Goal: Transaction & Acquisition: Purchase product/service

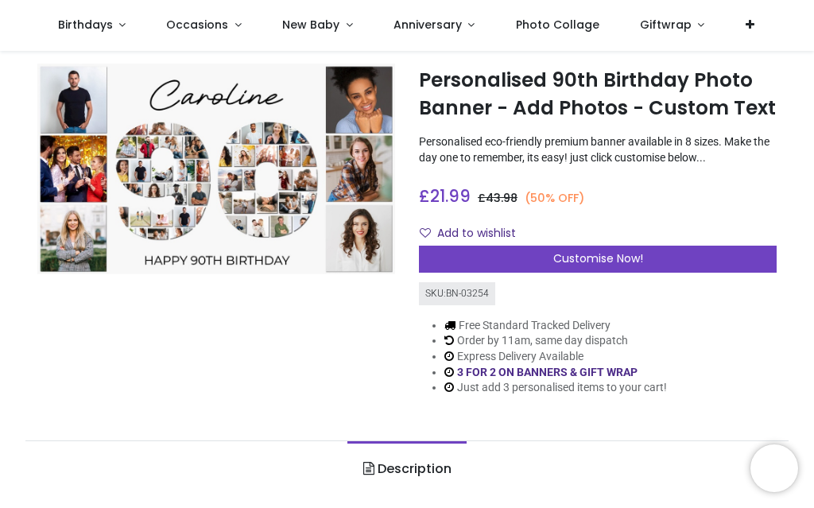
scroll to position [33, 0]
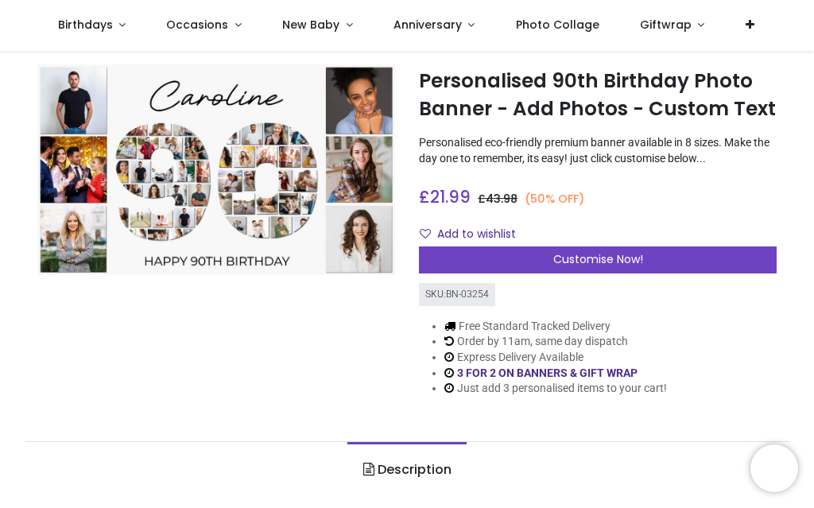
click at [608, 254] on span "Customise Now!" at bounding box center [598, 259] width 90 height 16
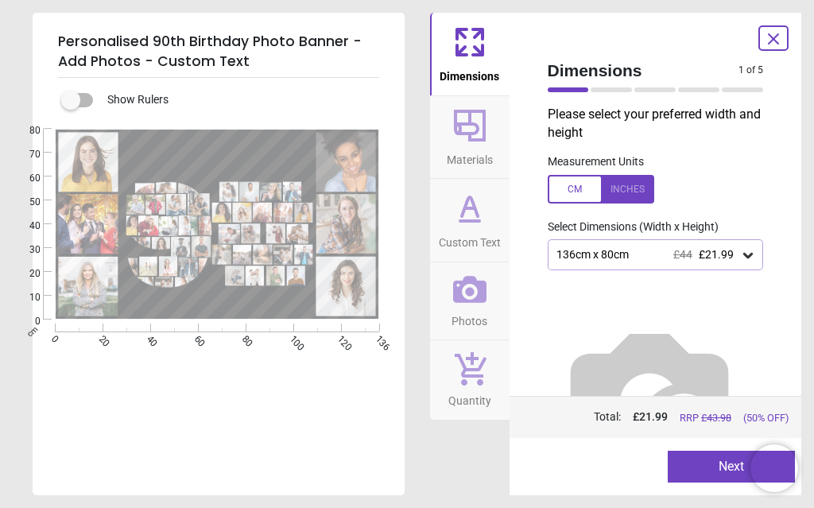
click at [757, 256] on div "136cm x 80cm £44 £21.99" at bounding box center [656, 254] width 216 height 30
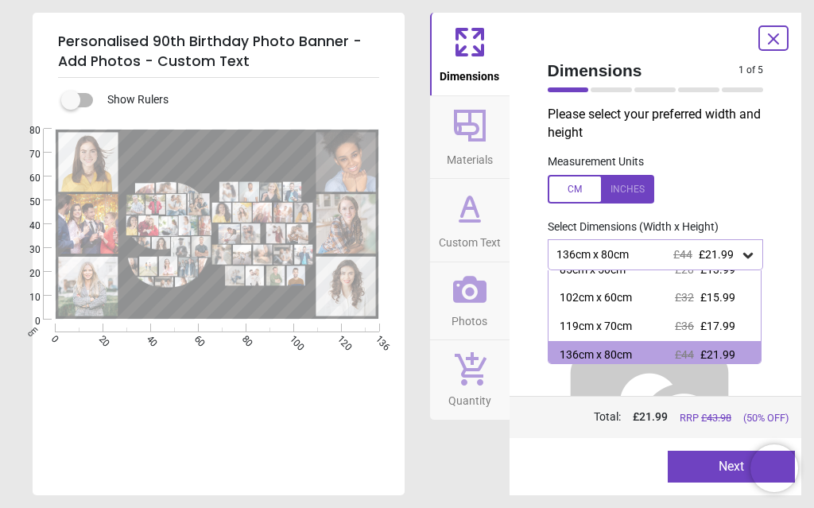
scroll to position [74, 0]
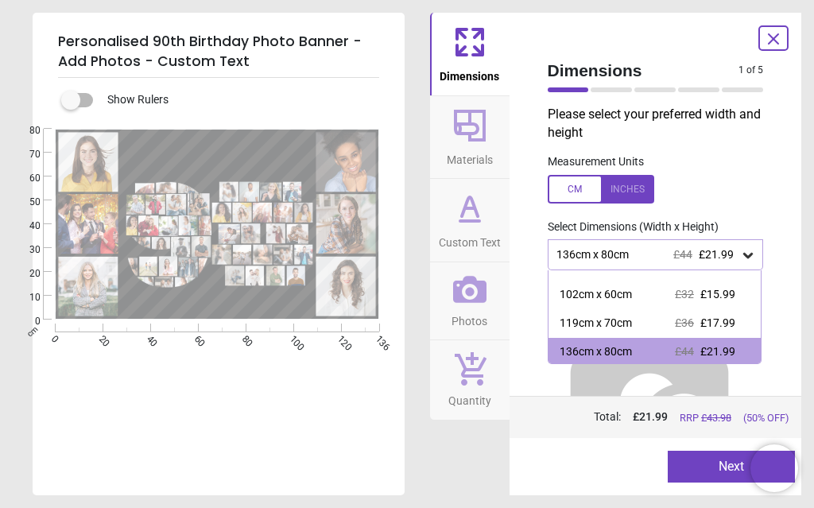
click at [618, 319] on div "119cm x 70cm" at bounding box center [596, 324] width 72 height 16
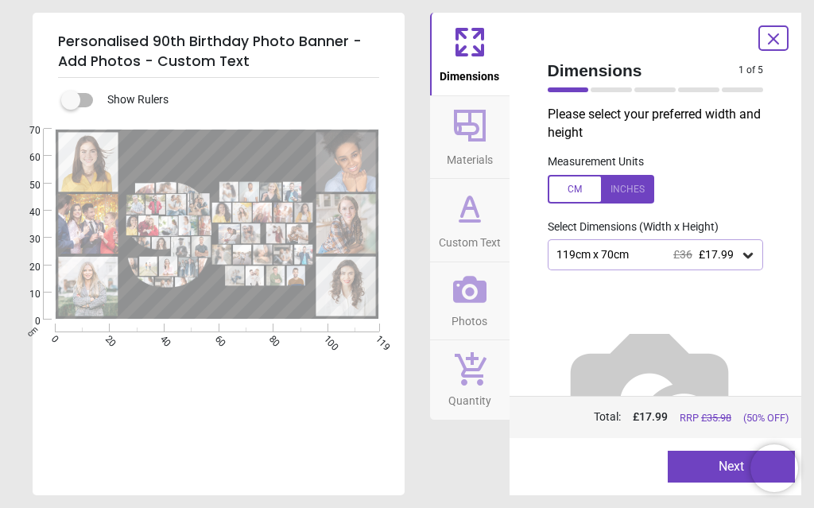
click at [467, 139] on icon at bounding box center [470, 125] width 38 height 38
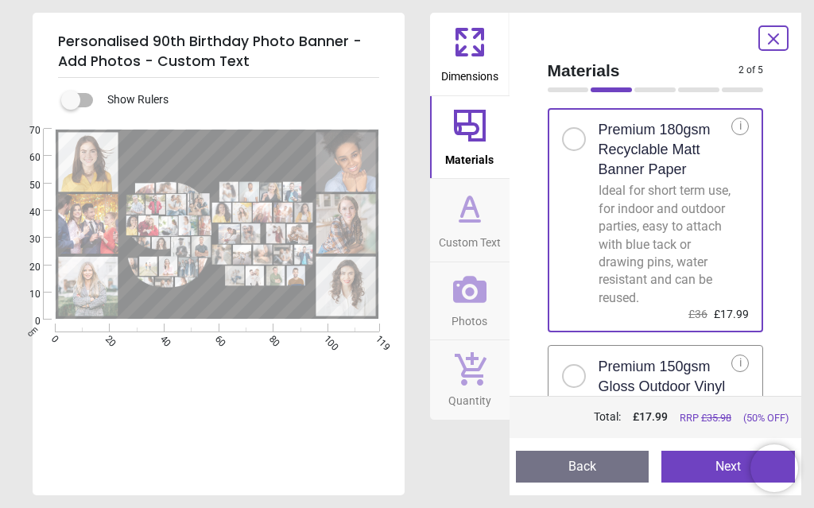
scroll to position [30, 0]
click at [470, 212] on icon at bounding box center [470, 208] width 38 height 38
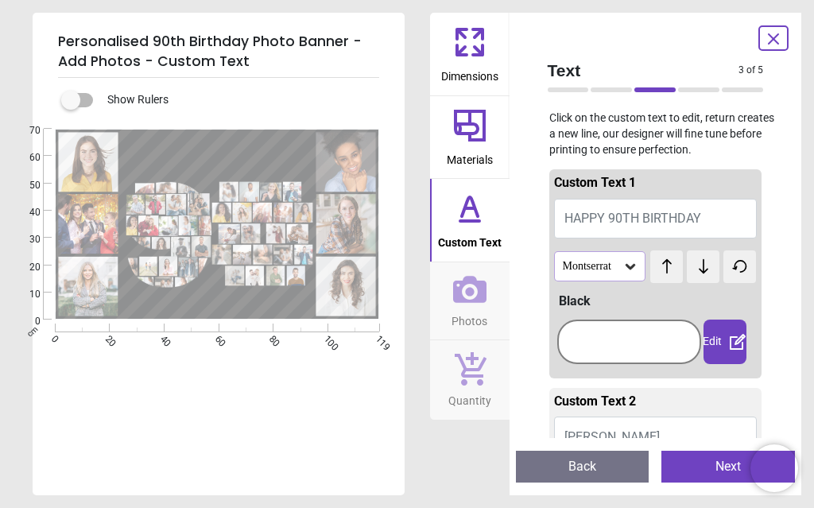
click at [628, 432] on button "Caroline" at bounding box center [655, 436] width 203 height 40
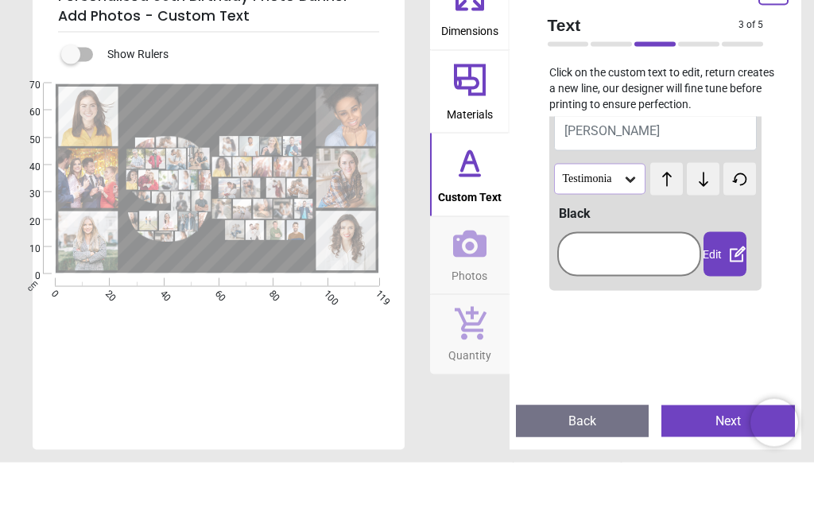
scroll to position [128, 0]
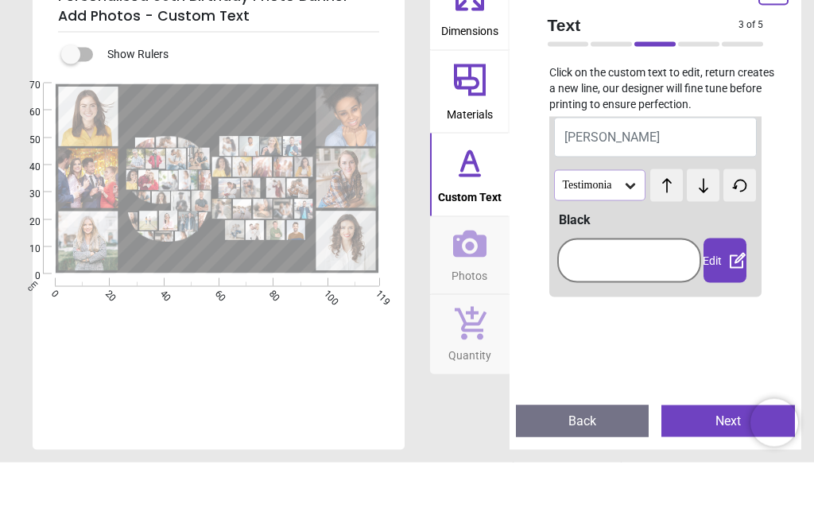
click at [641, 163] on button "Caroline" at bounding box center [655, 183] width 203 height 40
click at [624, 163] on button "Caroline" at bounding box center [655, 183] width 203 height 40
click at [628, 163] on button "Caroline" at bounding box center [655, 183] width 203 height 40
click at [642, 163] on button "Caroline" at bounding box center [655, 183] width 203 height 40
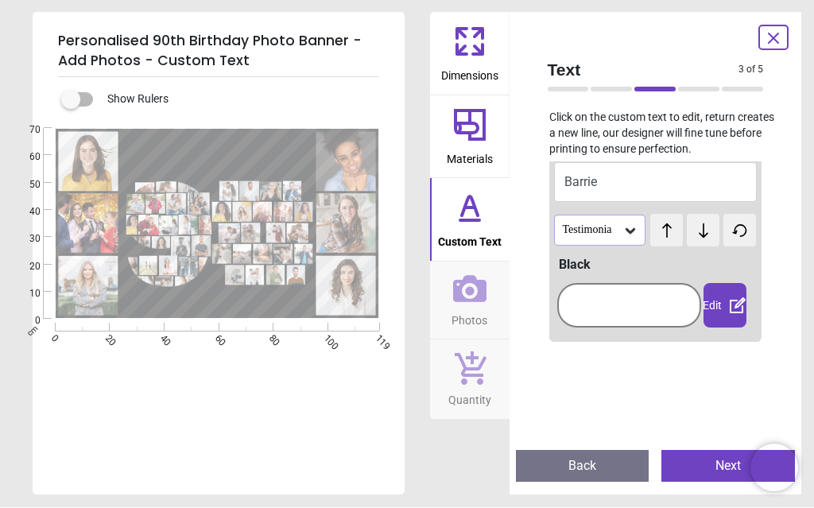
type textarea "******"
click at [634, 229] on icon at bounding box center [630, 232] width 10 height 6
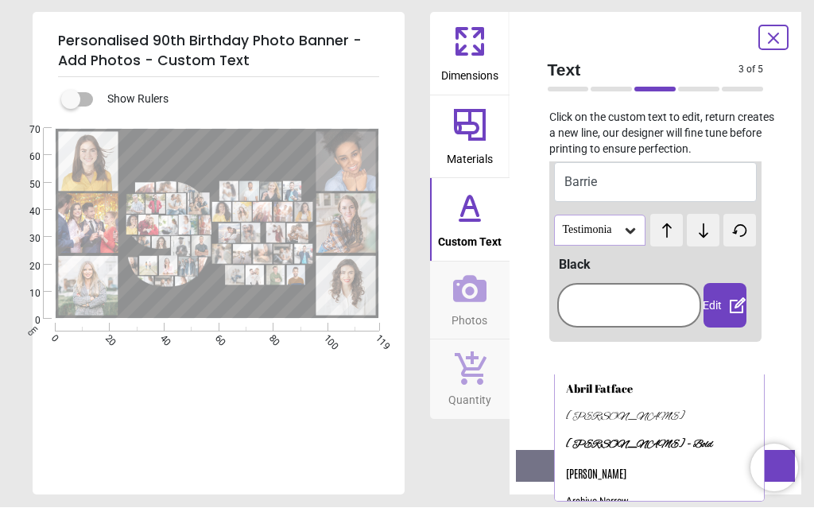
scroll to position [234, 0]
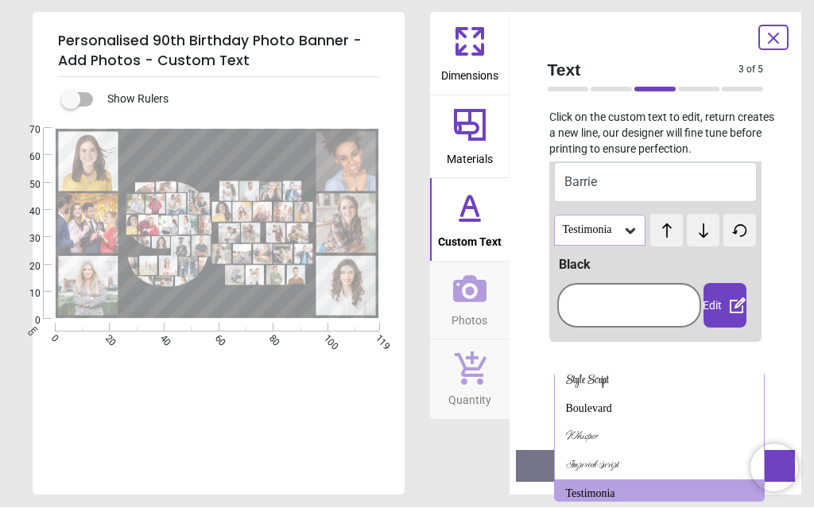
click at [601, 374] on div "Style Script" at bounding box center [660, 381] width 210 height 29
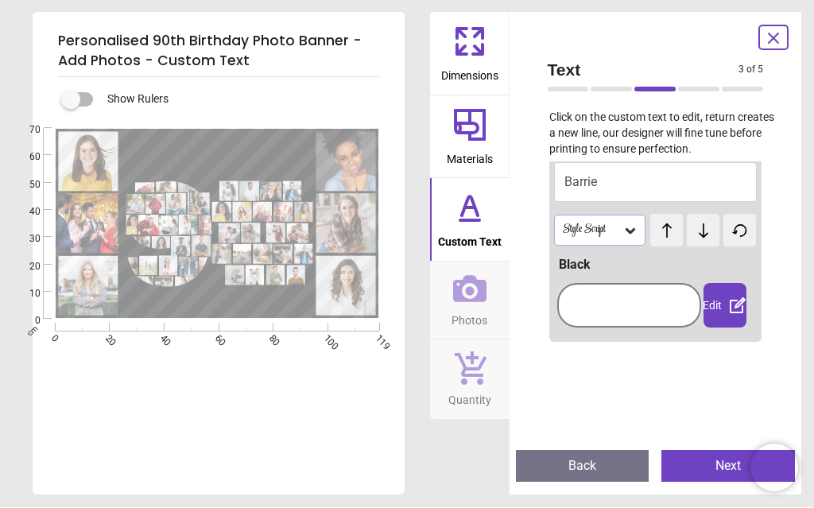
click at [234, 308] on textarea at bounding box center [219, 306] width 180 height 10
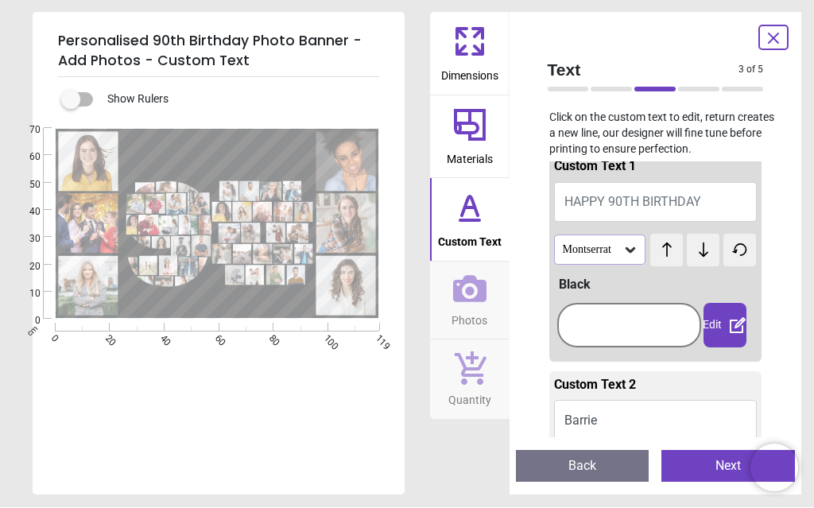
scroll to position [14, 0]
click at [704, 203] on button "HAPPY 90TH BIRTHDAY" at bounding box center [655, 204] width 203 height 40
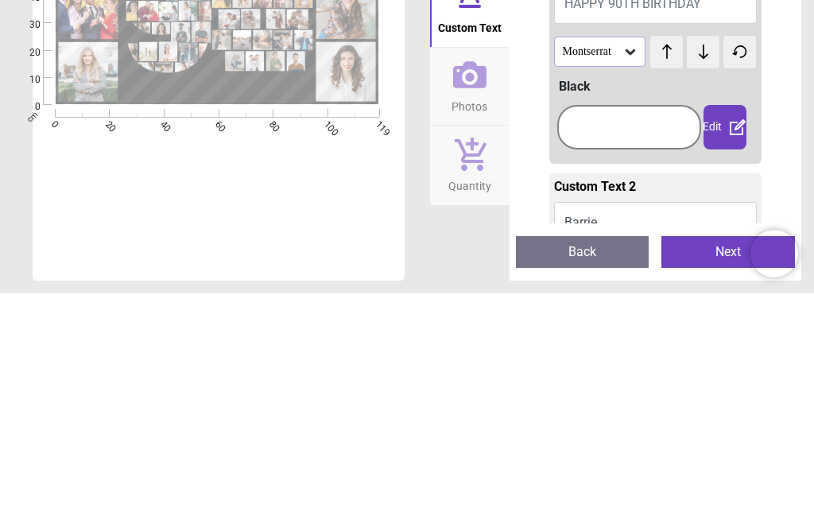
scroll to position [0, 0]
click at [634, 258] on icon at bounding box center [630, 266] width 16 height 16
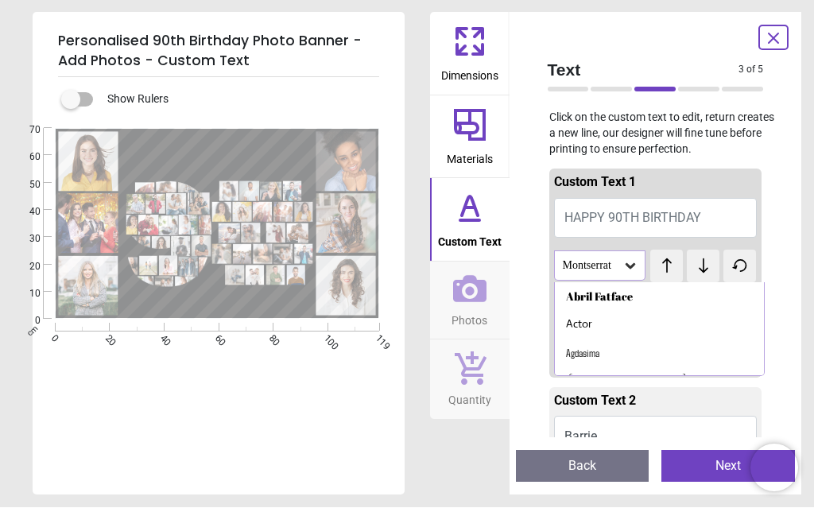
scroll to position [1687, 0]
click at [634, 266] on icon at bounding box center [630, 266] width 16 height 16
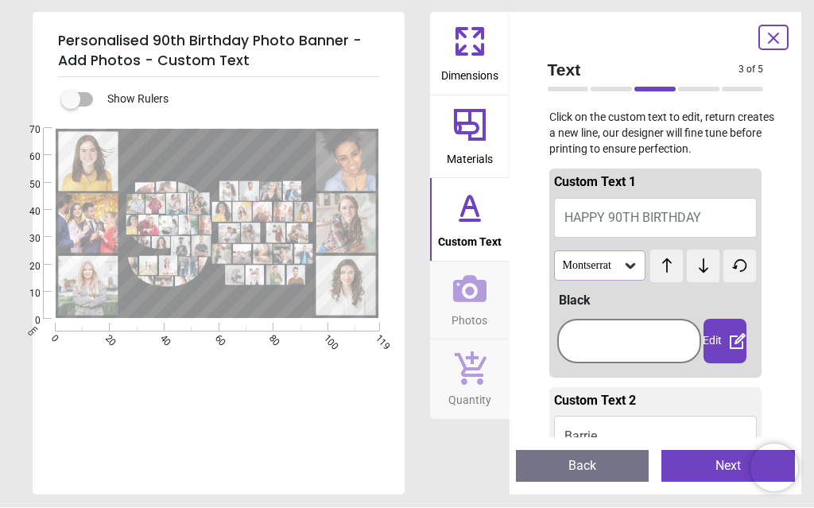
click at [596, 310] on div at bounding box center [629, 342] width 144 height 64
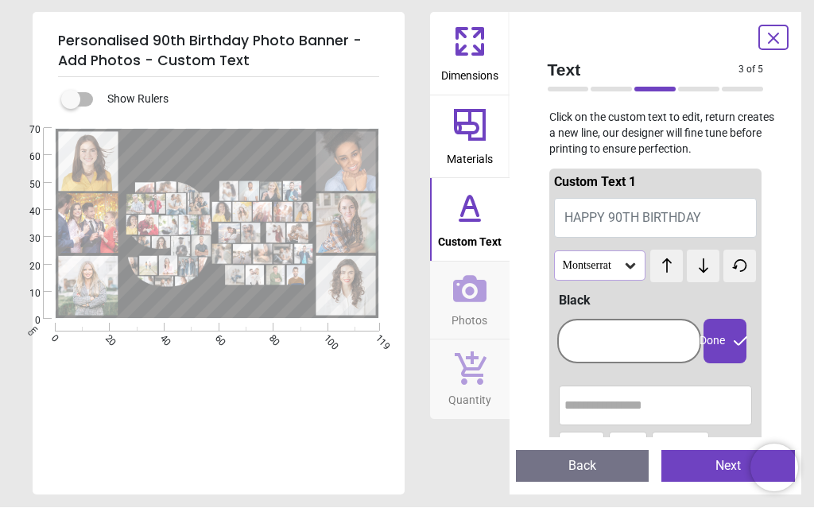
click at [629, 261] on icon at bounding box center [630, 266] width 16 height 16
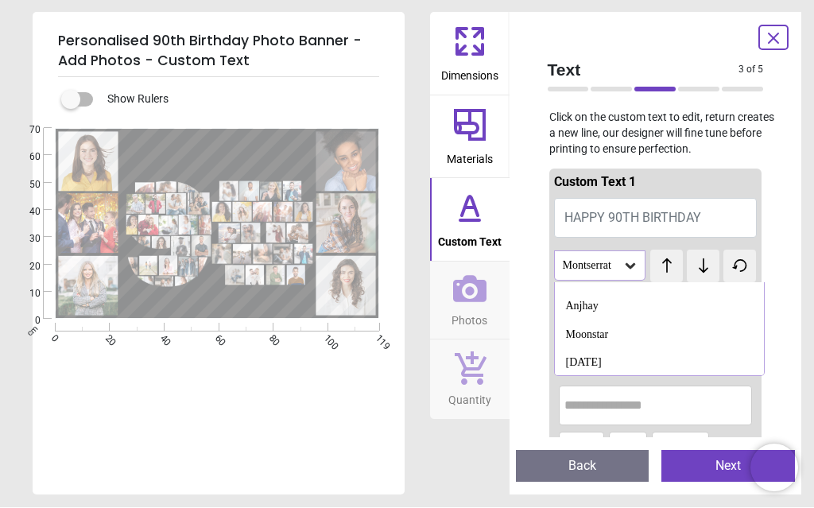
click at [579, 327] on div "Moonstar" at bounding box center [587, 335] width 43 height 16
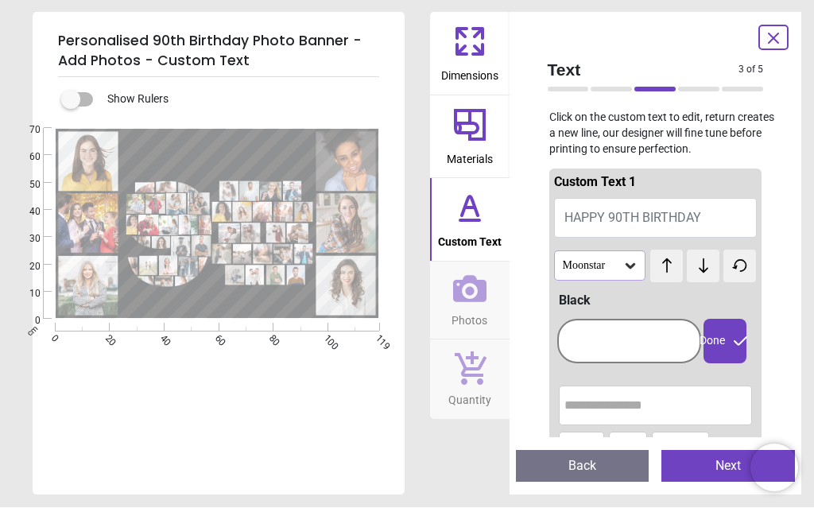
click at [629, 261] on icon at bounding box center [630, 266] width 16 height 16
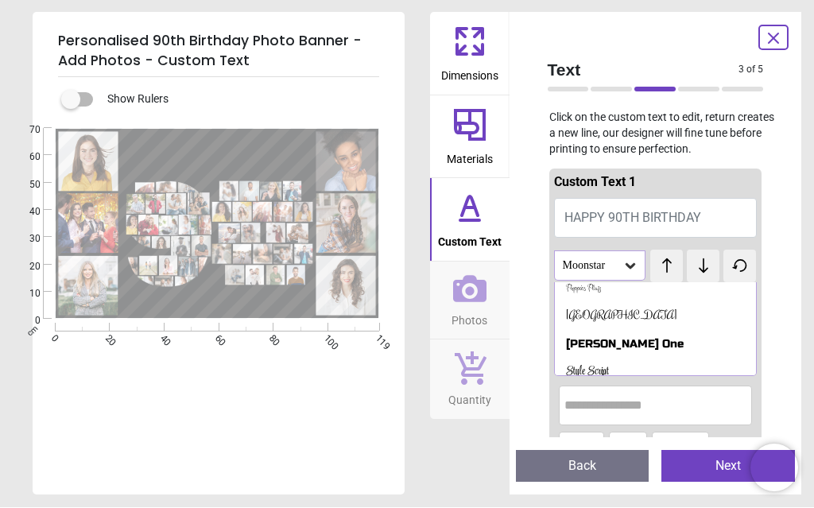
scroll to position [773, 0]
click at [609, 358] on div "Style Script" at bounding box center [655, 372] width 201 height 29
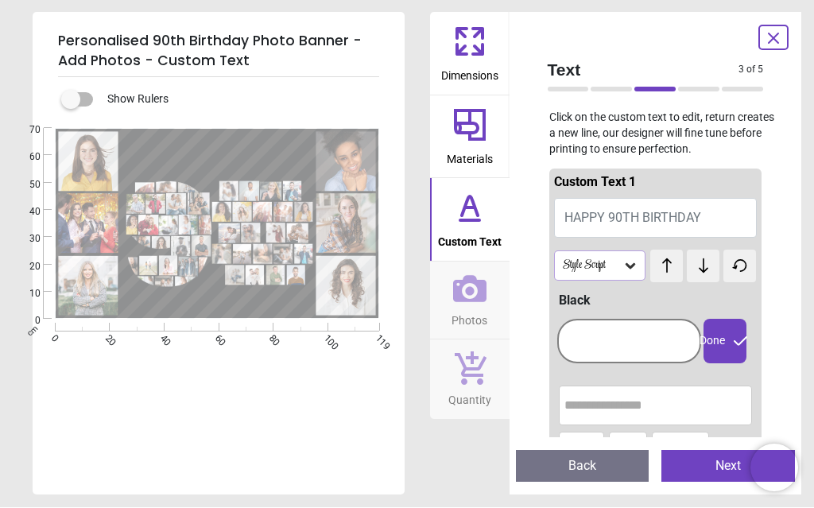
click at [637, 264] on icon at bounding box center [630, 266] width 16 height 16
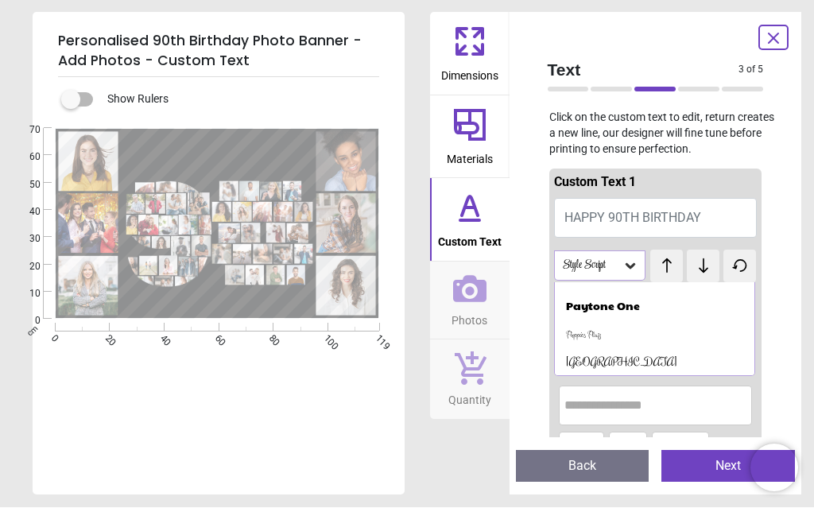
scroll to position [725, 0]
click at [221, 145] on textarea "******" at bounding box center [217, 157] width 182 height 36
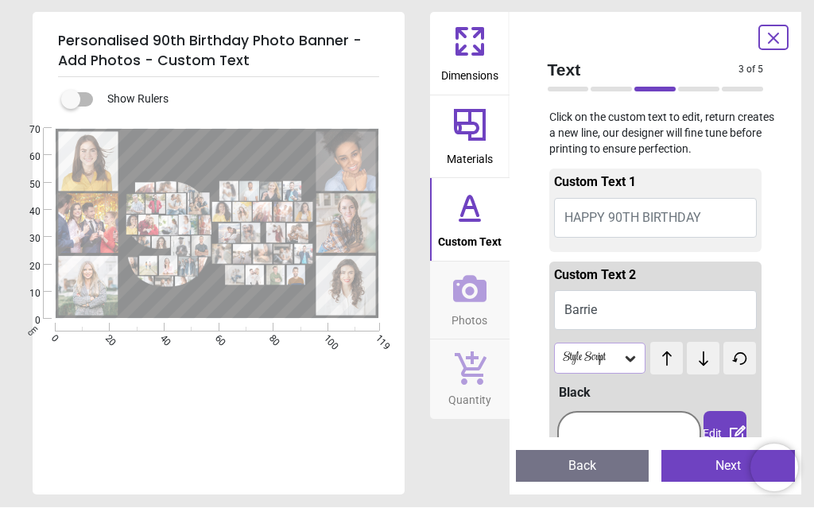
click at [676, 360] on icon at bounding box center [667, 359] width 24 height 16
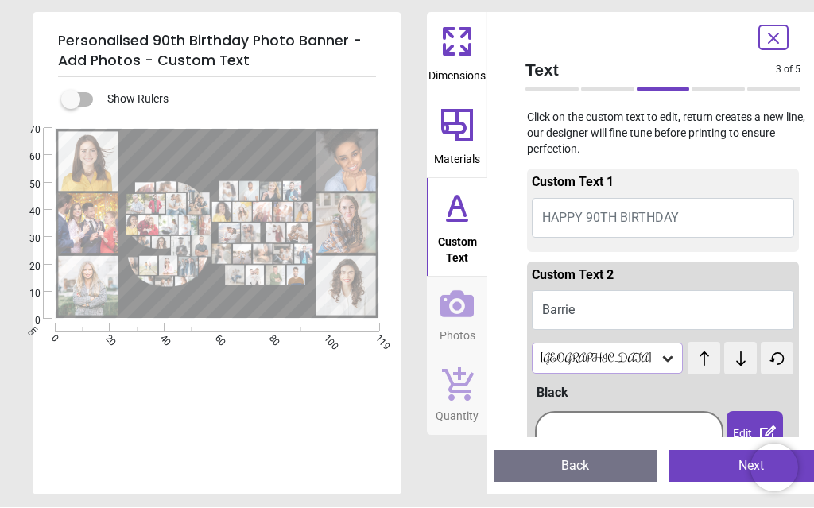
click at [729, 355] on icon at bounding box center [741, 359] width 24 height 16
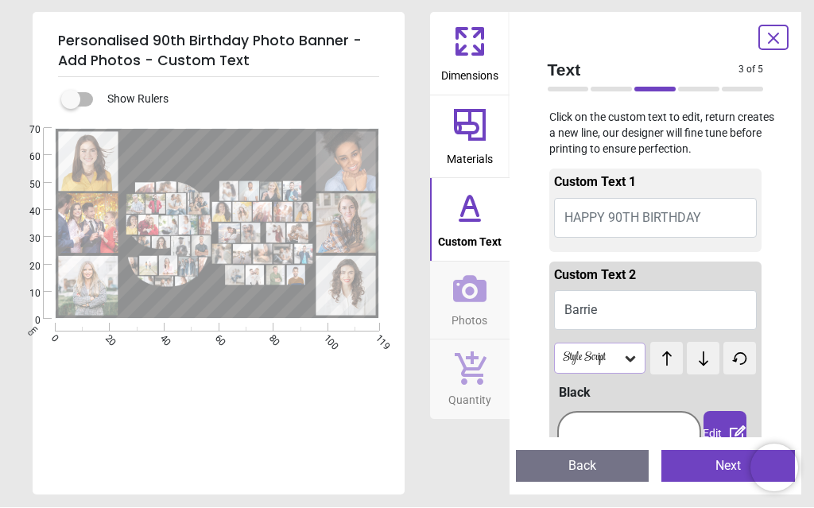
scroll to position [0, 0]
click at [653, 215] on span "HAPPY 90TH BIRTHDAY" at bounding box center [632, 218] width 137 height 15
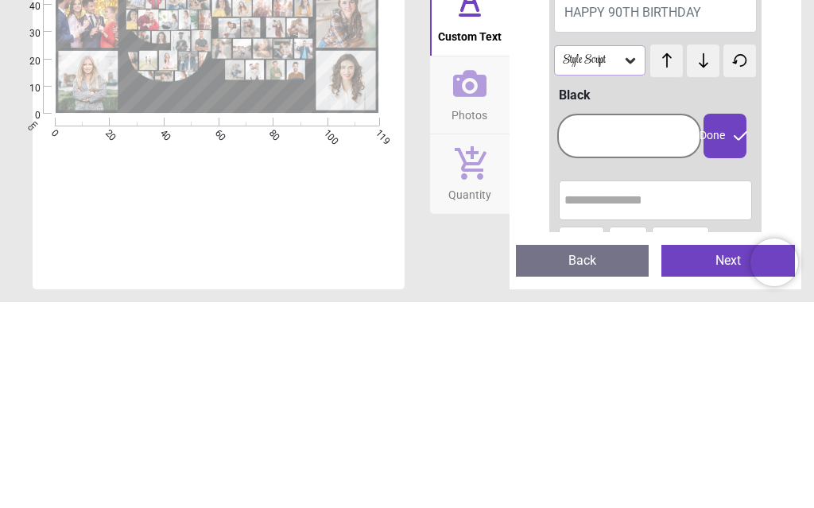
click at [718, 199] on button "HAPPY 90TH BIRTHDAY" at bounding box center [655, 219] width 203 height 40
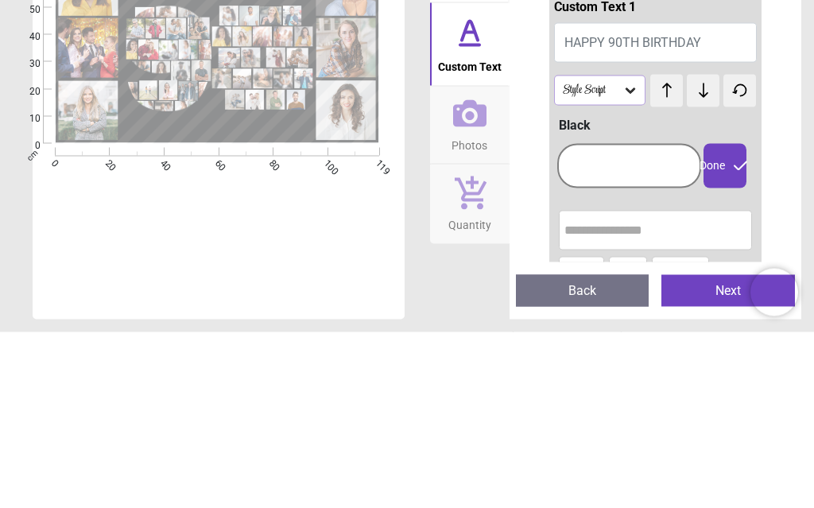
click at [718, 199] on button "HAPPY 90TH BIRTHDAY" at bounding box center [655, 219] width 203 height 40
click at [720, 199] on button "HAPPY 90TH BIRTHDAY" at bounding box center [655, 219] width 203 height 40
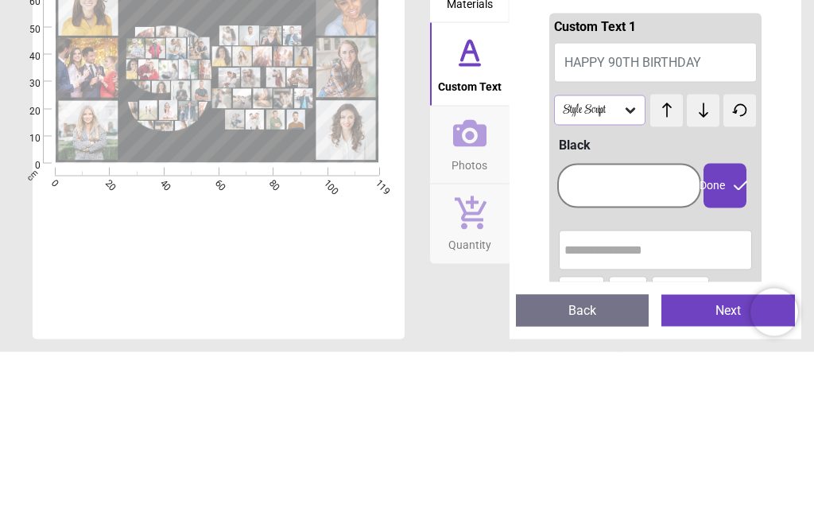
click at [627, 264] on icon at bounding box center [630, 267] width 10 height 6
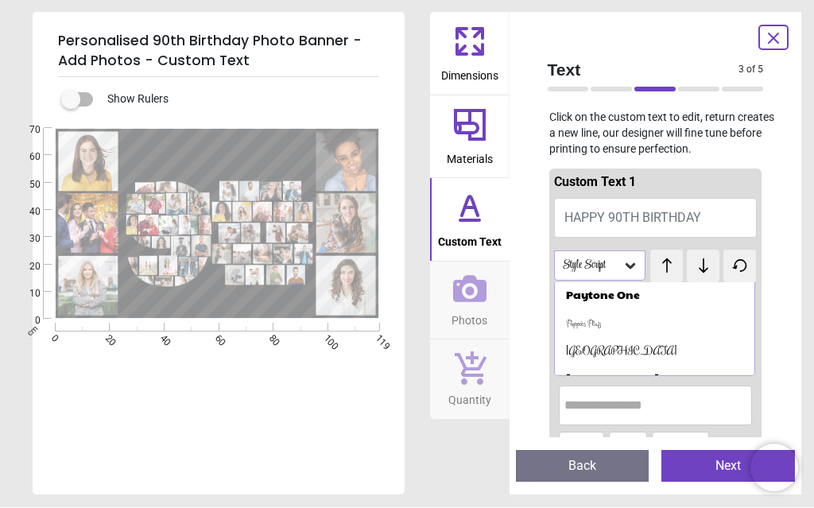
scroll to position [769, 0]
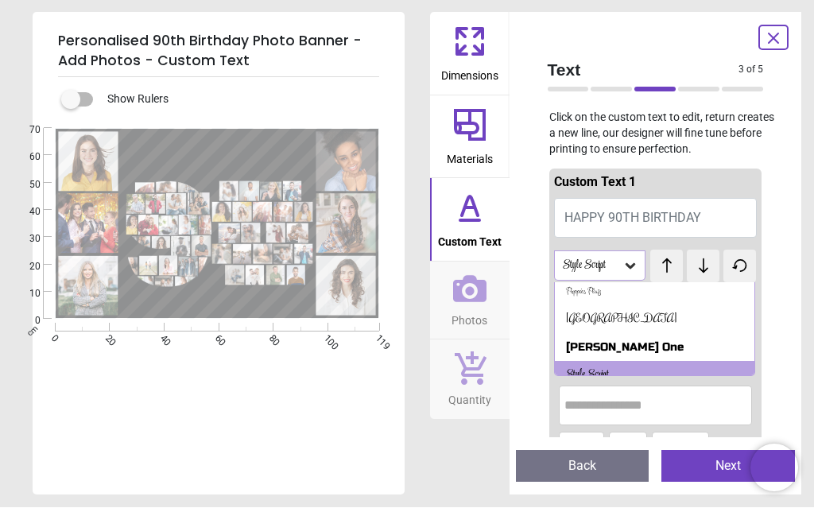
click at [596, 368] on div "Style Script" at bounding box center [587, 376] width 43 height 16
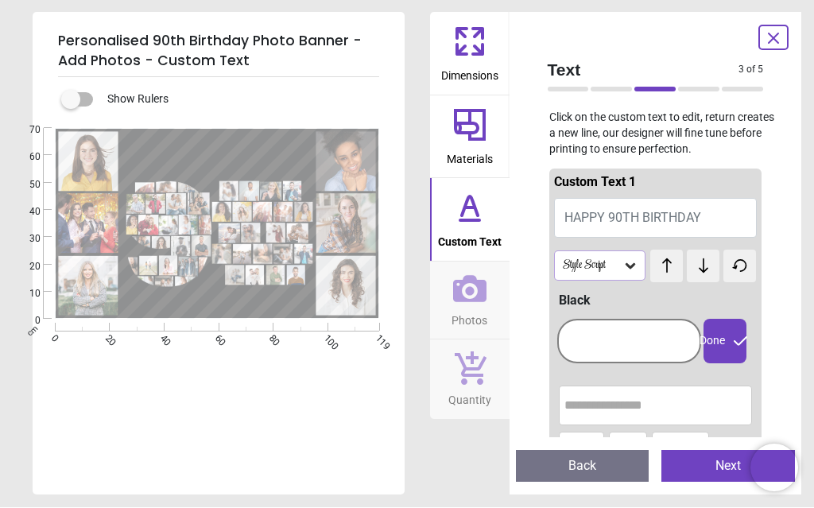
click at [641, 211] on span "HAPPY 90TH BIRTHDAY" at bounding box center [632, 218] width 137 height 15
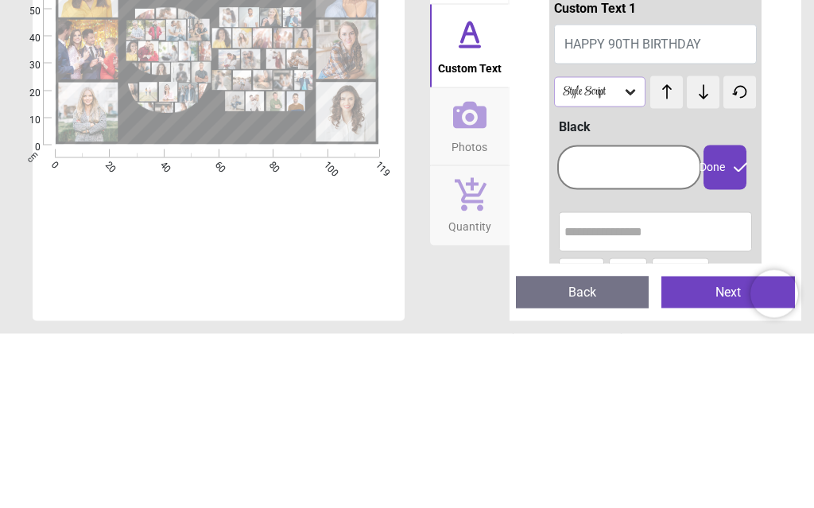
click at [641, 211] on span "HAPPY 90TH BIRTHDAY" at bounding box center [632, 218] width 137 height 15
click at [643, 211] on span "HAPPY 90TH BIRTHDAY" at bounding box center [632, 218] width 137 height 15
click at [645, 211] on span "HAPPY 90TH BIRTHDAY" at bounding box center [632, 218] width 137 height 15
click at [215, 302] on textarea at bounding box center [219, 306] width 180 height 9
click at [619, 211] on span "HAPPY 90TH BIRTHDAY" at bounding box center [632, 218] width 137 height 15
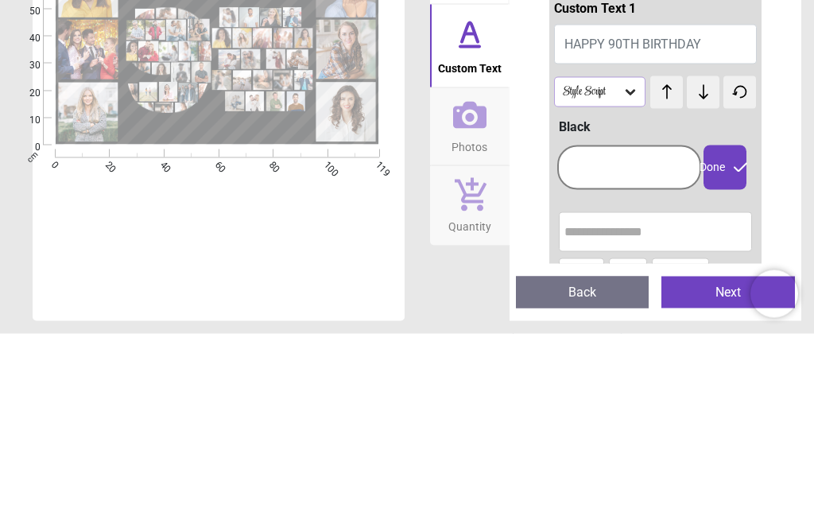
click at [653, 211] on span "HAPPY 90TH BIRTHDAY" at bounding box center [632, 218] width 137 height 15
click at [655, 211] on span "HAPPY 90TH BIRTHDAY" at bounding box center [632, 218] width 137 height 15
click at [724, 199] on button "HAPPY 90TH BIRTHDAY" at bounding box center [655, 219] width 203 height 40
click at [722, 199] on button "HAPPY 90TH BIRTHDAY" at bounding box center [655, 219] width 203 height 40
click at [730, 199] on button "HAPPY 90TH BIRTHDAY" at bounding box center [655, 219] width 203 height 40
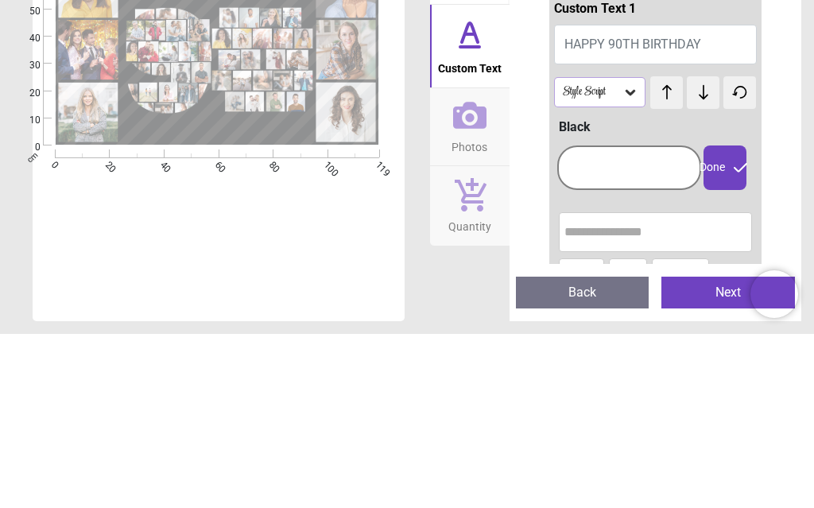
click at [594, 211] on span "HAPPY 90TH BIRTHDAY" at bounding box center [632, 218] width 137 height 15
click at [566, 211] on span "HAPPY 90TH BIRTHDAY" at bounding box center [632, 218] width 137 height 15
click at [573, 211] on span "HAPPY 90TH BIRTHDAY" at bounding box center [632, 218] width 137 height 15
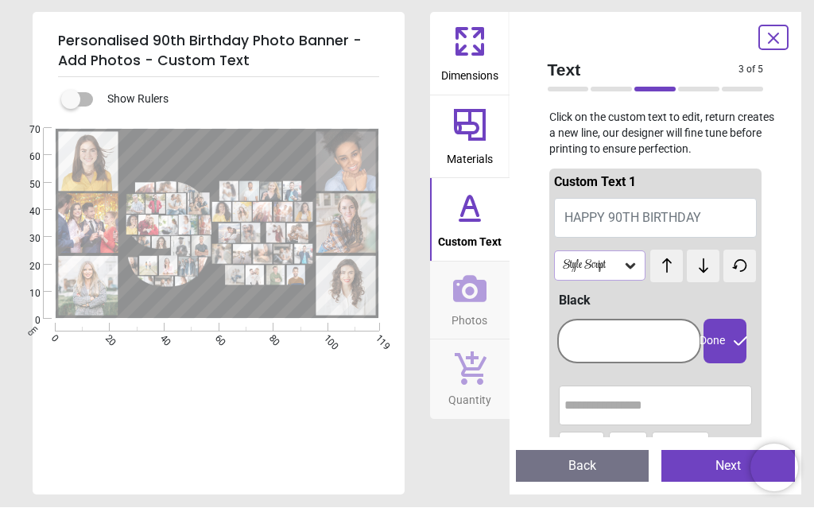
click at [645, 332] on div at bounding box center [629, 341] width 136 height 37
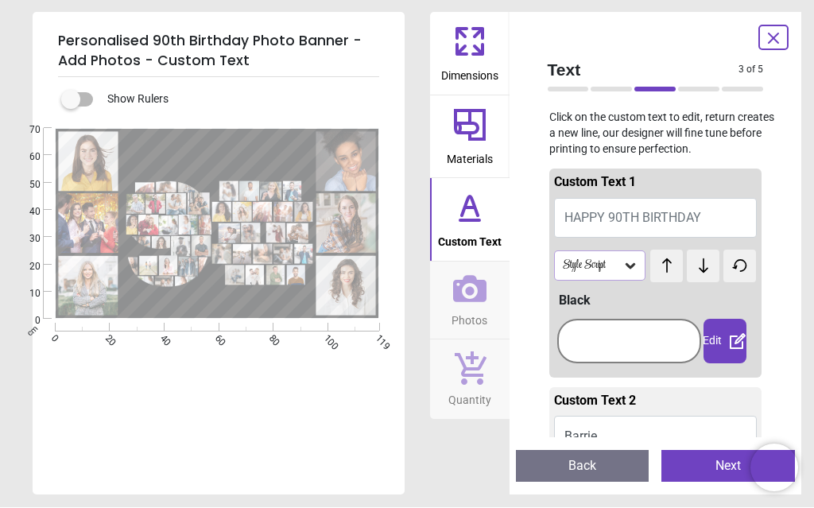
scroll to position [0, 0]
click at [470, 301] on icon at bounding box center [469, 289] width 33 height 33
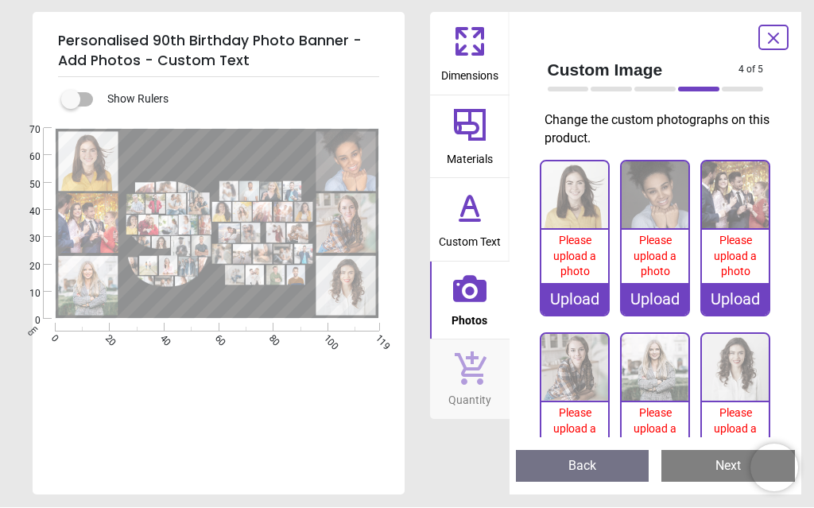
click at [579, 296] on div "Upload" at bounding box center [574, 300] width 67 height 32
click at [584, 295] on div "Upload" at bounding box center [574, 300] width 67 height 32
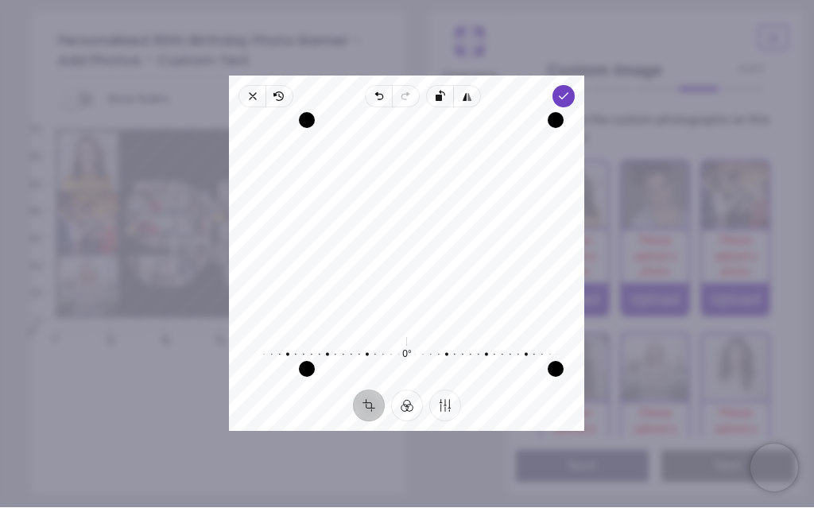
click at [575, 86] on span "Done" at bounding box center [564, 97] width 22 height 22
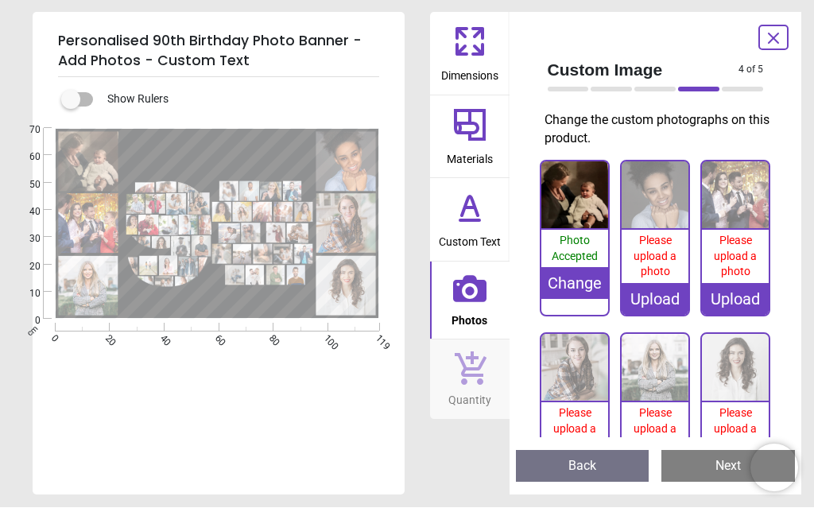
click at [668, 293] on div "Upload" at bounding box center [655, 300] width 67 height 32
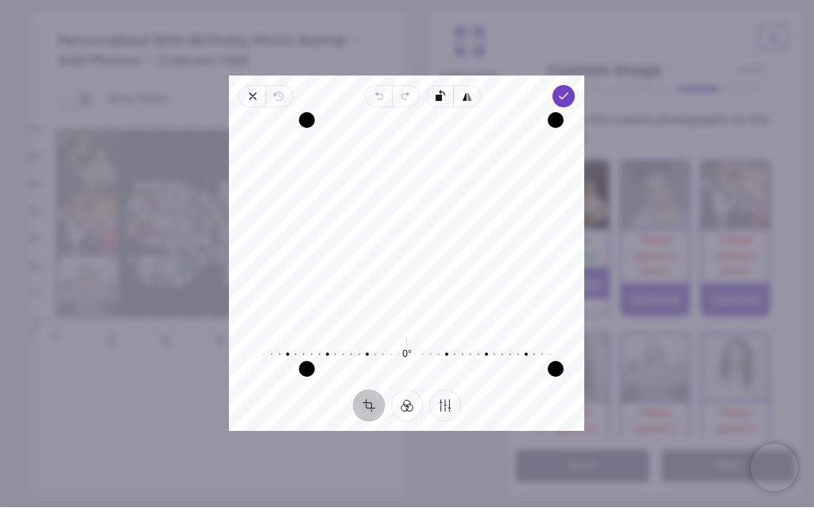
click at [575, 86] on span "Done" at bounding box center [564, 97] width 22 height 22
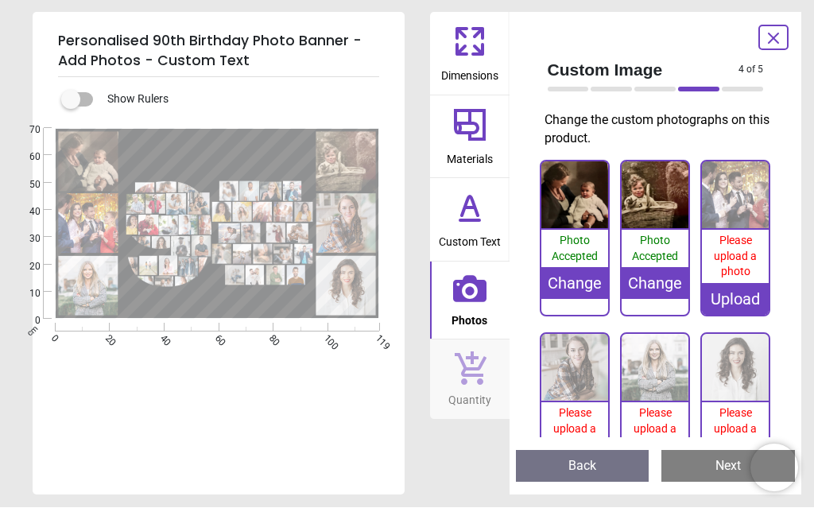
click at [743, 294] on div "Upload" at bounding box center [735, 300] width 67 height 32
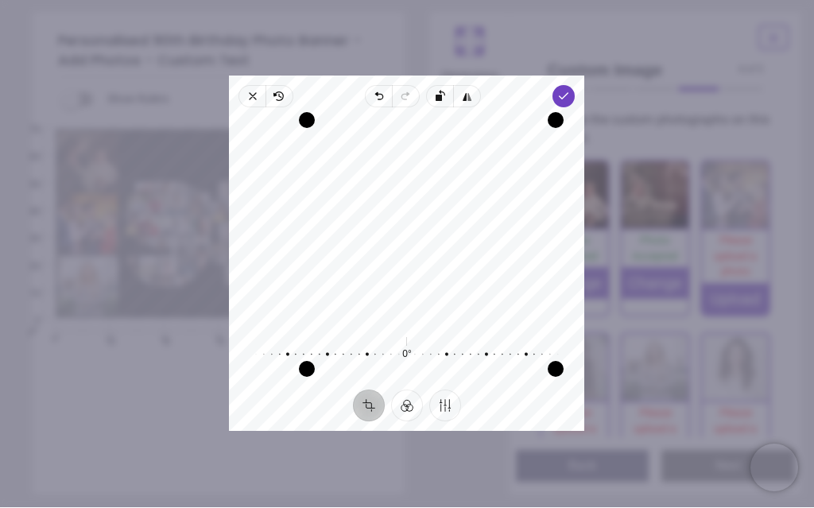
click at [571, 91] on icon "button" at bounding box center [564, 97] width 13 height 13
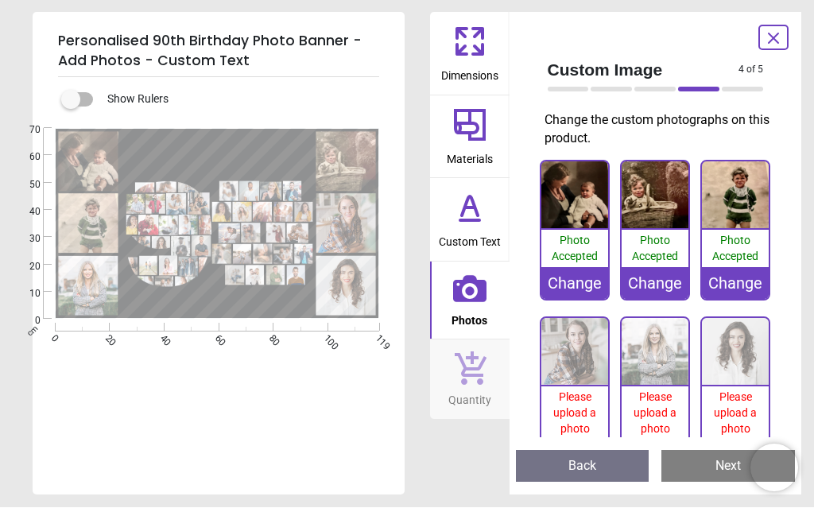
click at [579, 401] on span "Please upload a photo" at bounding box center [574, 413] width 43 height 44
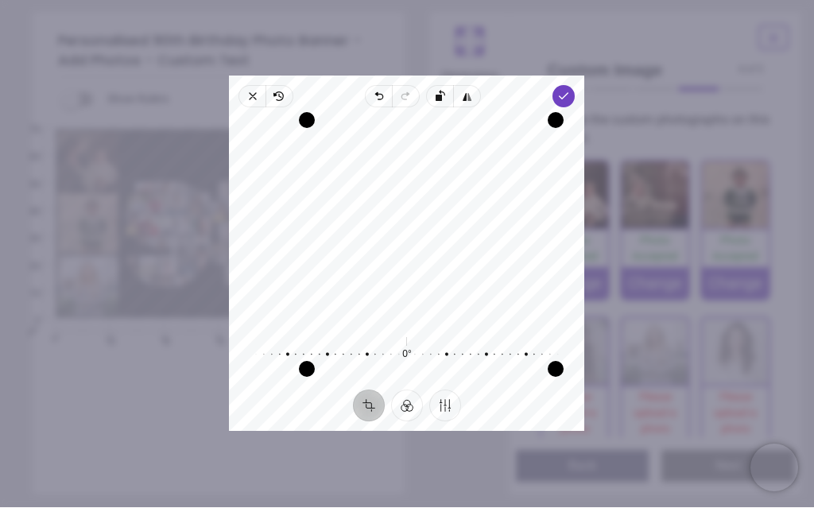
click at [575, 86] on span "Done" at bounding box center [564, 97] width 22 height 22
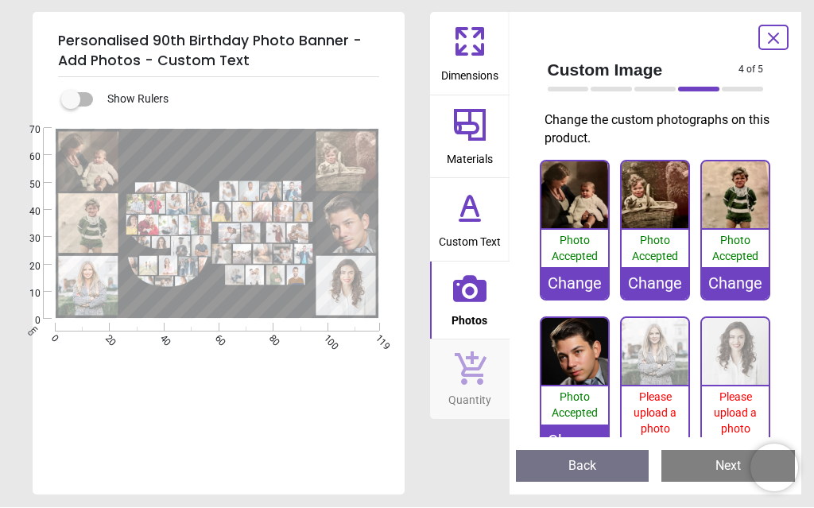
scroll to position [33, 0]
click at [661, 407] on span "Please upload a photo" at bounding box center [654, 413] width 43 height 44
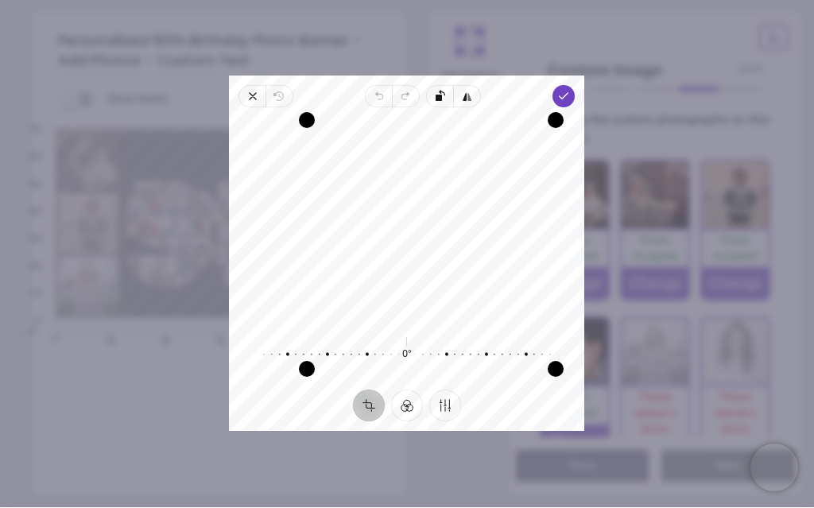
click at [575, 86] on span "Done" at bounding box center [564, 97] width 22 height 22
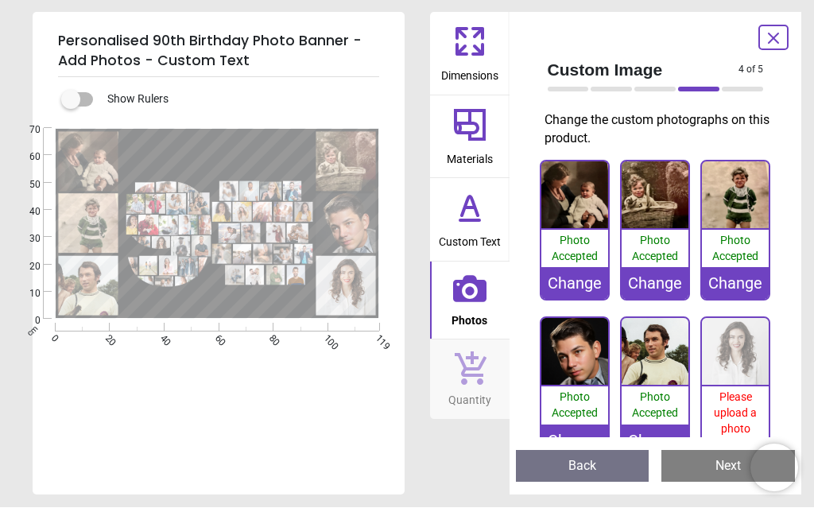
click at [745, 402] on div "Please upload a photo" at bounding box center [735, 413] width 67 height 53
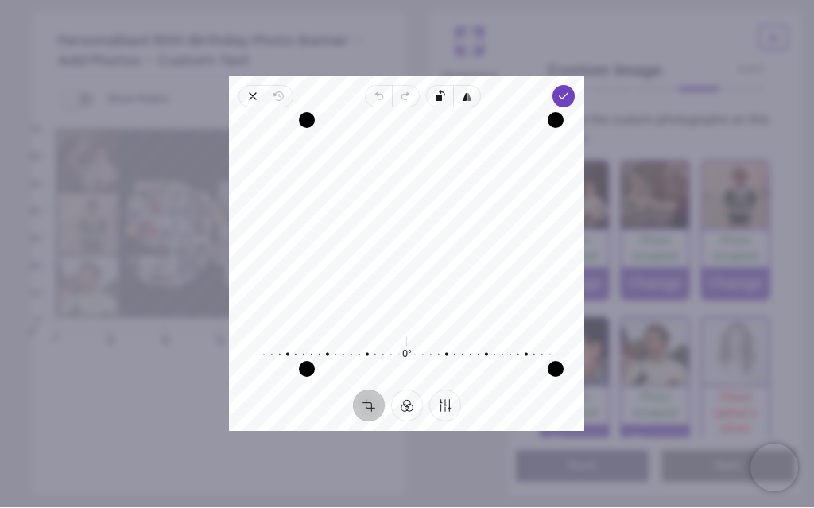
click at [568, 94] on polyline "button" at bounding box center [564, 97] width 9 height 6
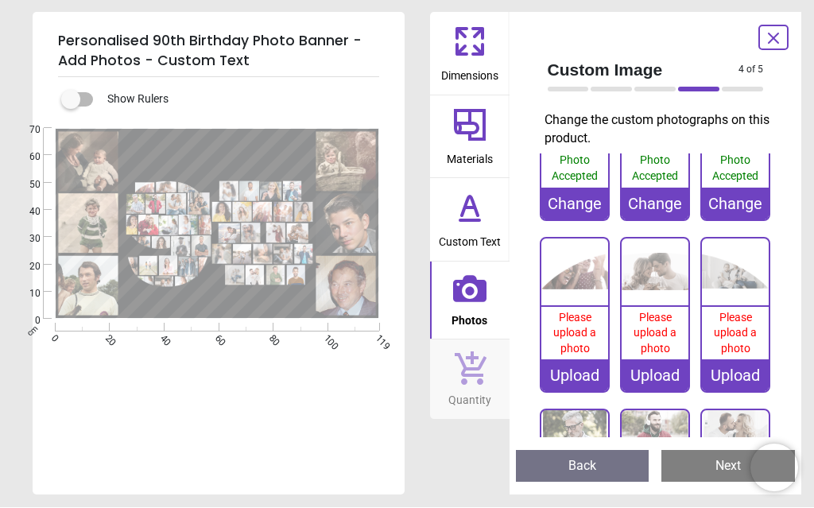
scroll to position [237, 0]
click at [582, 367] on div "Upload" at bounding box center [574, 376] width 67 height 32
